Goal: Task Accomplishment & Management: Manage account settings

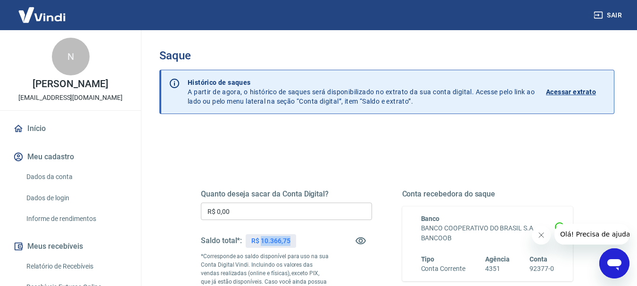
drag, startPoint x: 263, startPoint y: 241, endPoint x: 297, endPoint y: 236, distance: 34.7
click at [297, 236] on div "Saldo total*: R$ 10.366,75" at bounding box center [286, 241] width 171 height 23
copy p "10.366,75"
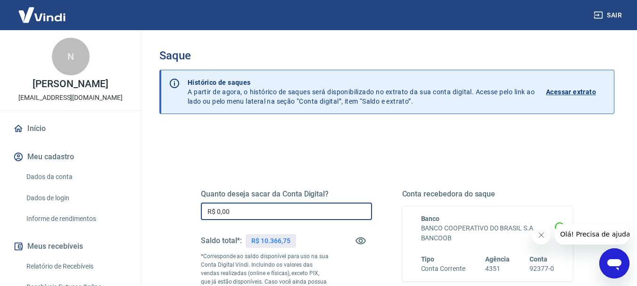
click at [264, 207] on input "R$ 0,00" at bounding box center [286, 211] width 171 height 17
paste input "10.366,75"
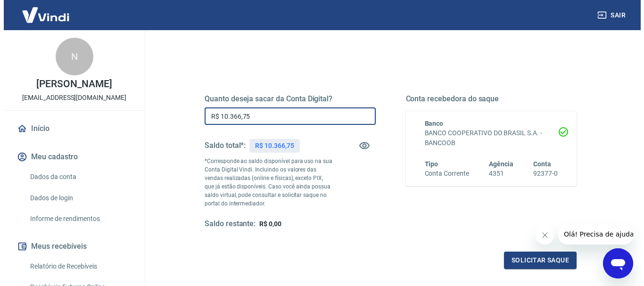
scroll to position [189, 0]
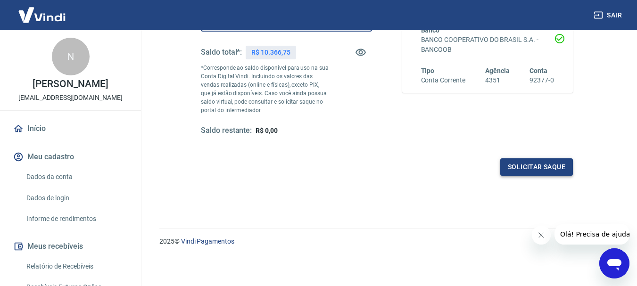
type input "R$ 10.366,75"
click at [544, 173] on button "Solicitar saque" at bounding box center [536, 166] width 73 height 17
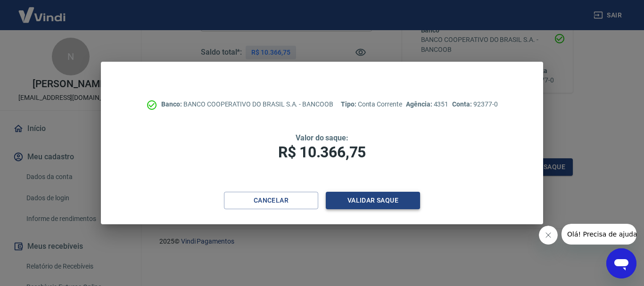
drag, startPoint x: 360, startPoint y: 213, endPoint x: 368, endPoint y: 203, distance: 12.7
click at [360, 210] on div "Cancelar Validar saque" at bounding box center [322, 208] width 442 height 33
click at [371, 200] on button "Validar saque" at bounding box center [373, 200] width 94 height 17
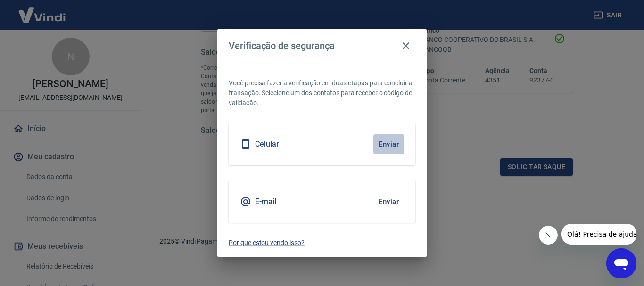
click at [393, 145] on button "Enviar" at bounding box center [388, 144] width 31 height 20
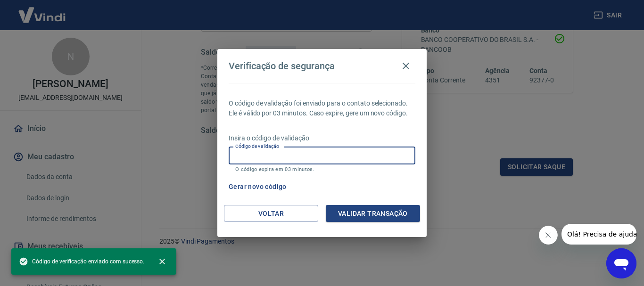
click at [371, 151] on input "Código de validação" at bounding box center [322, 155] width 187 height 17
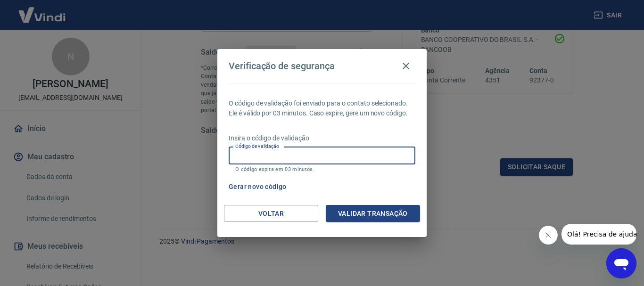
click at [371, 151] on input "Código de validação" at bounding box center [322, 155] width 187 height 17
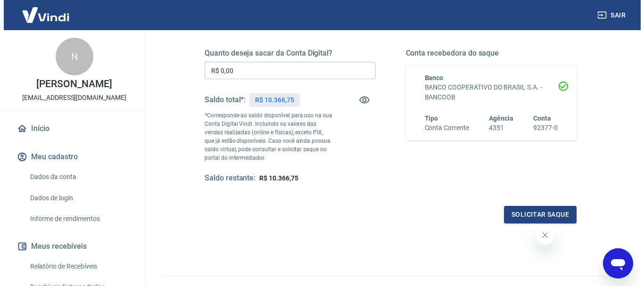
scroll to position [141, 0]
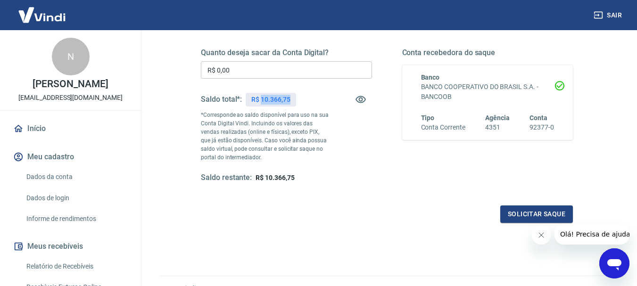
drag, startPoint x: 262, startPoint y: 101, endPoint x: 306, endPoint y: 99, distance: 44.8
click at [306, 99] on div "Saldo total*: R$ 10.366,75" at bounding box center [286, 99] width 171 height 23
copy p "10.366,75"
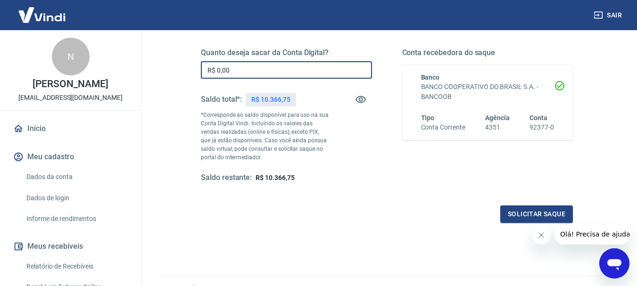
click at [277, 71] on input "R$ 0,00" at bounding box center [286, 69] width 171 height 17
paste input "10.366,75"
type input "R$ 10.366,75"
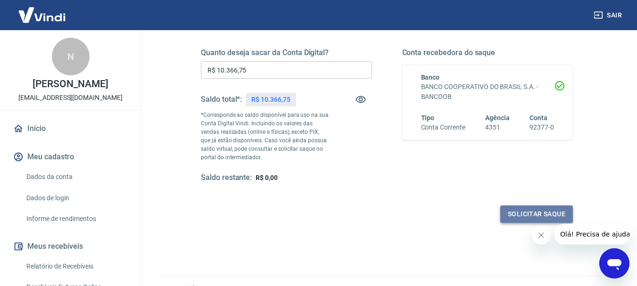
click at [522, 211] on button "Solicitar saque" at bounding box center [536, 214] width 73 height 17
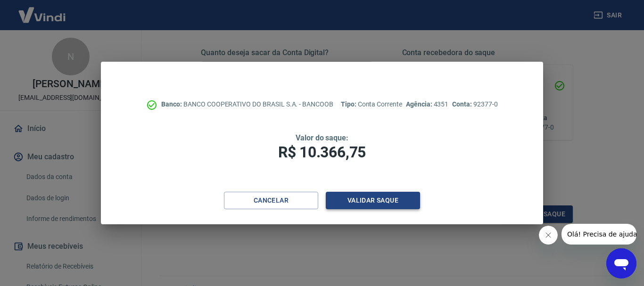
click at [384, 198] on button "Validar saque" at bounding box center [373, 200] width 94 height 17
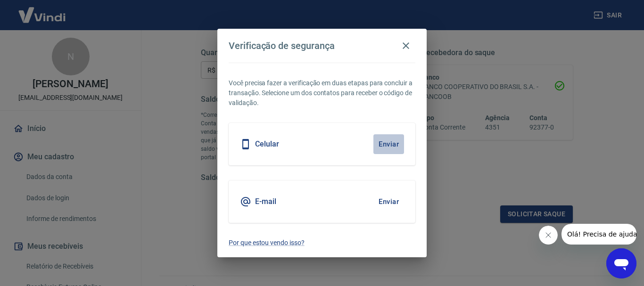
click at [393, 144] on button "Enviar" at bounding box center [388, 144] width 31 height 20
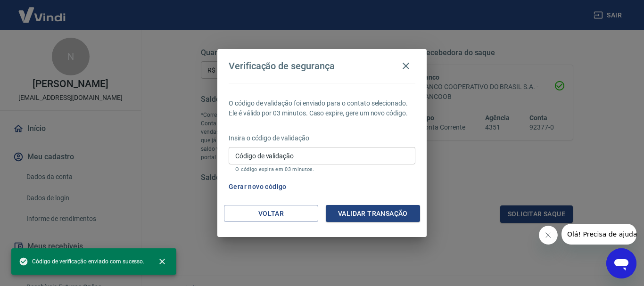
click at [326, 157] on input "Código de validação" at bounding box center [322, 155] width 187 height 17
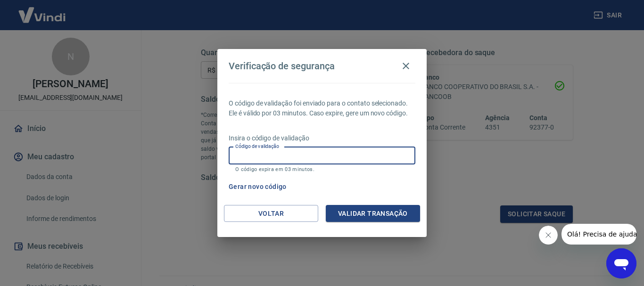
click at [326, 157] on input "Código de validação" at bounding box center [322, 155] width 187 height 17
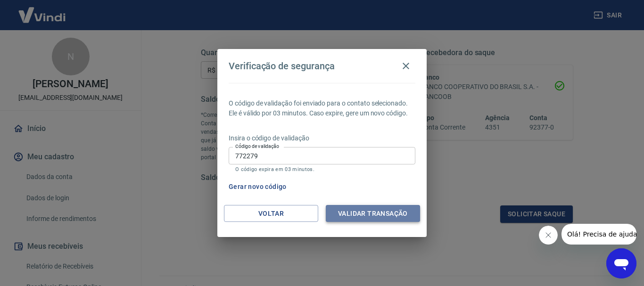
click at [355, 216] on button "Validar transação" at bounding box center [373, 213] width 94 height 17
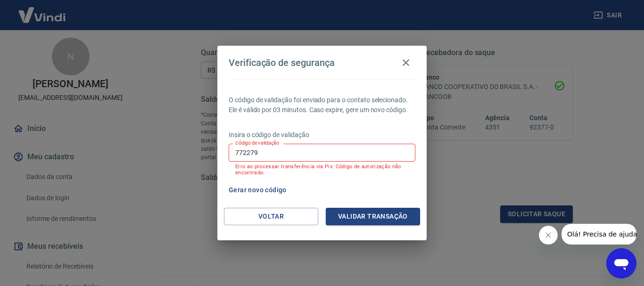
click at [289, 164] on p "Erro ao processar transferência via Pix: Código de autorização não encontrado." at bounding box center [321, 170] width 173 height 12
click at [280, 159] on input "772279" at bounding box center [322, 152] width 187 height 17
click at [276, 157] on input "772279" at bounding box center [322, 152] width 187 height 17
type input "848705"
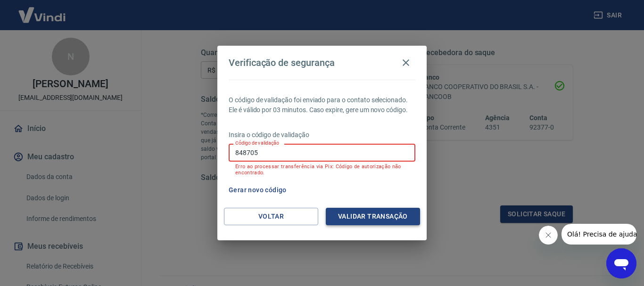
click at [368, 221] on button "Validar transação" at bounding box center [373, 216] width 94 height 17
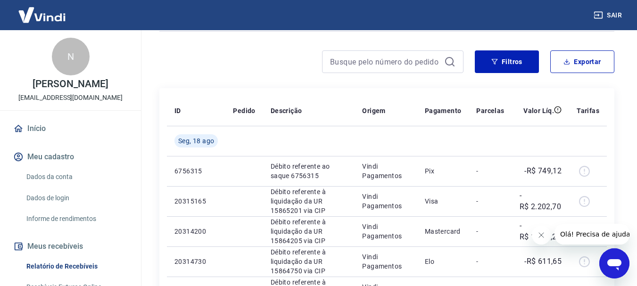
scroll to position [92, 0]
